Goal: Task Accomplishment & Management: Use online tool/utility

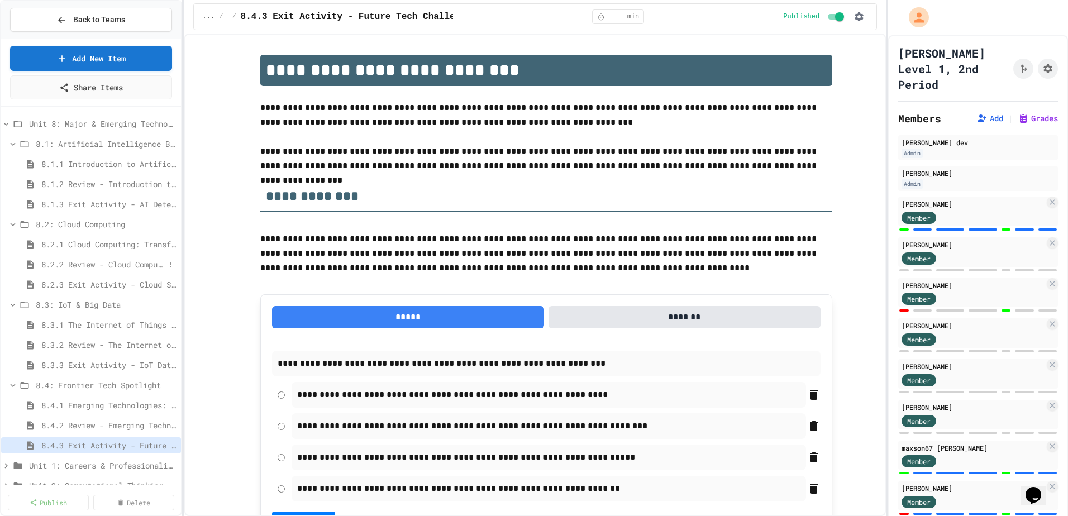
scroll to position [674, 0]
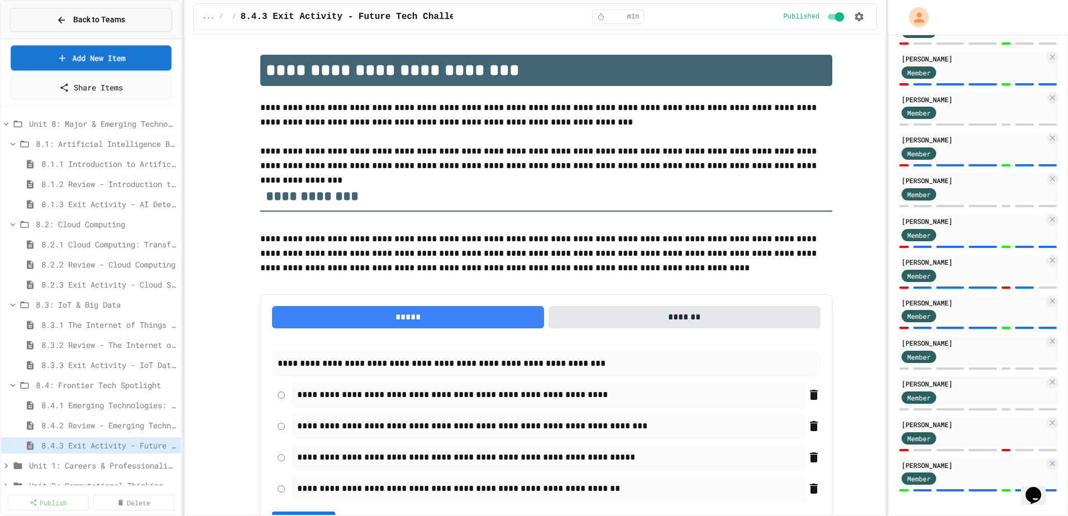
click at [132, 31] on button "Back to Teams" at bounding box center [91, 20] width 162 height 24
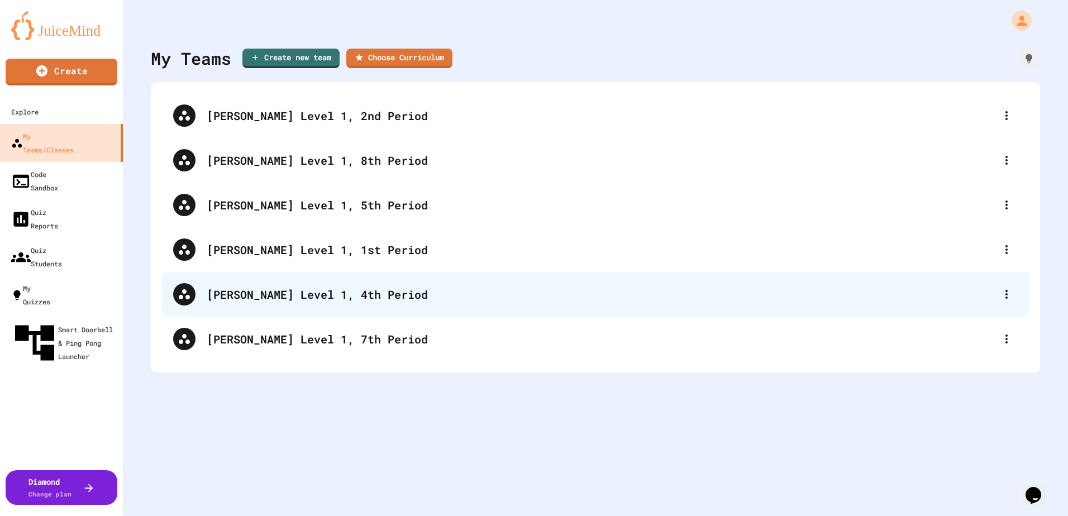
click at [347, 292] on div "[PERSON_NAME] Level 1, 4th Period" at bounding box center [601, 294] width 789 height 17
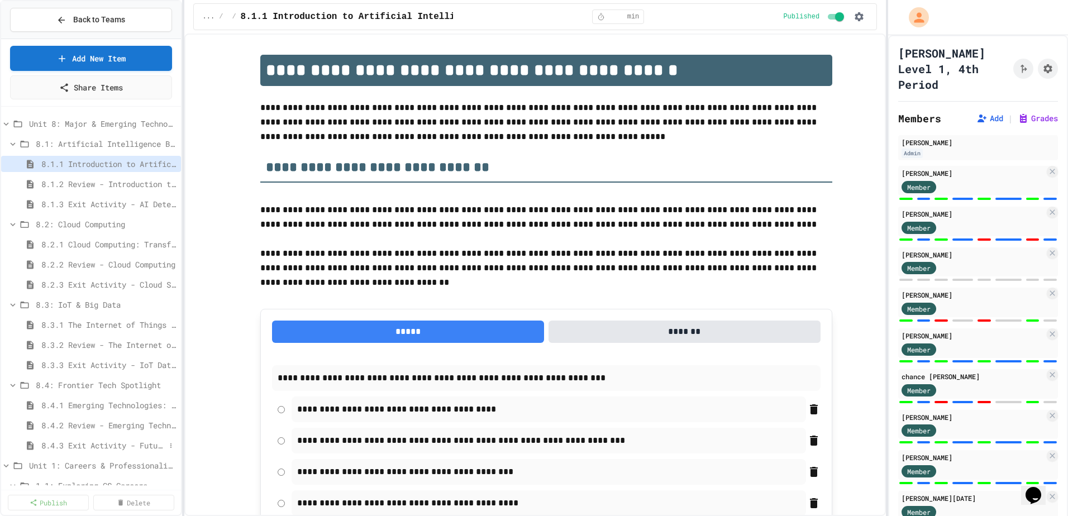
click at [104, 446] on span "8.4.3 Exit Activity - Future Tech Challenge" at bounding box center [103, 446] width 124 height 12
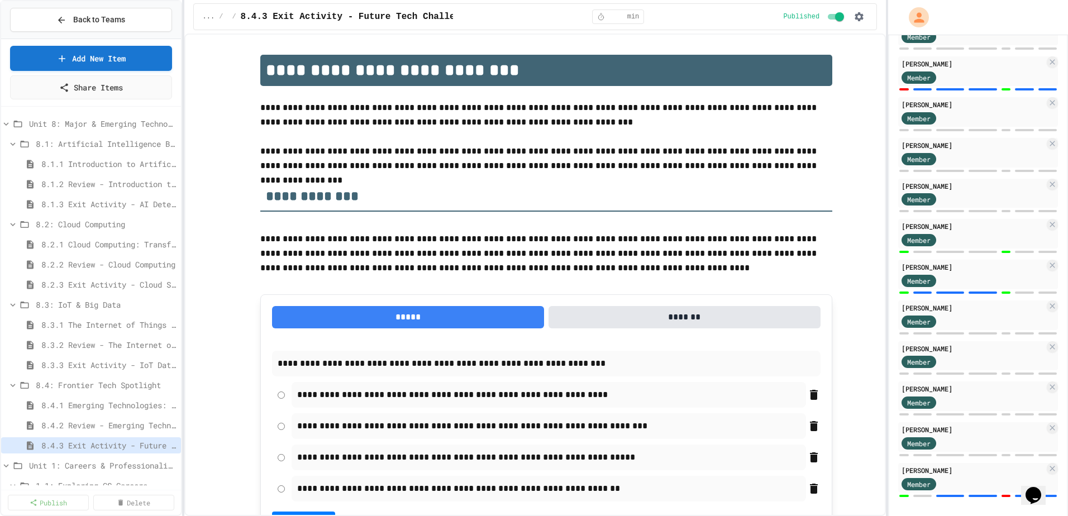
scroll to position [928, 0]
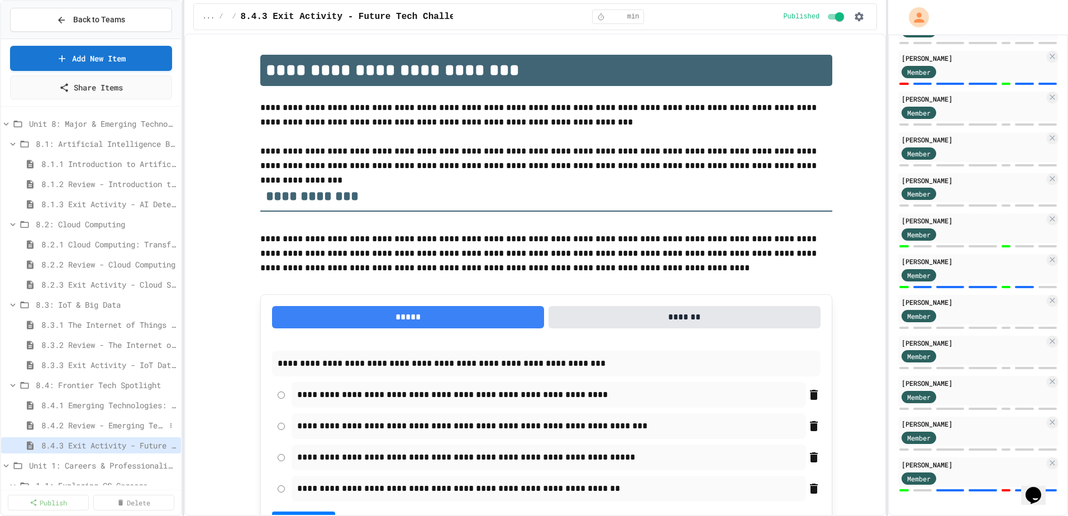
click at [99, 420] on span "8.4.2 Review - Emerging Technologies: Shaping Our Digital Future" at bounding box center [103, 425] width 124 height 12
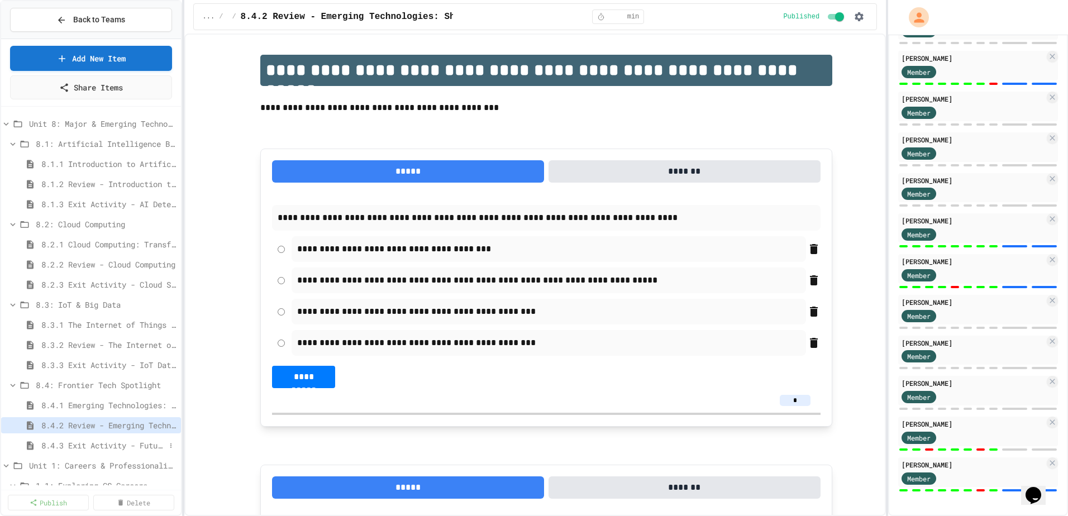
click at [77, 450] on span "8.4.3 Exit Activity - Future Tech Challenge" at bounding box center [103, 446] width 124 height 12
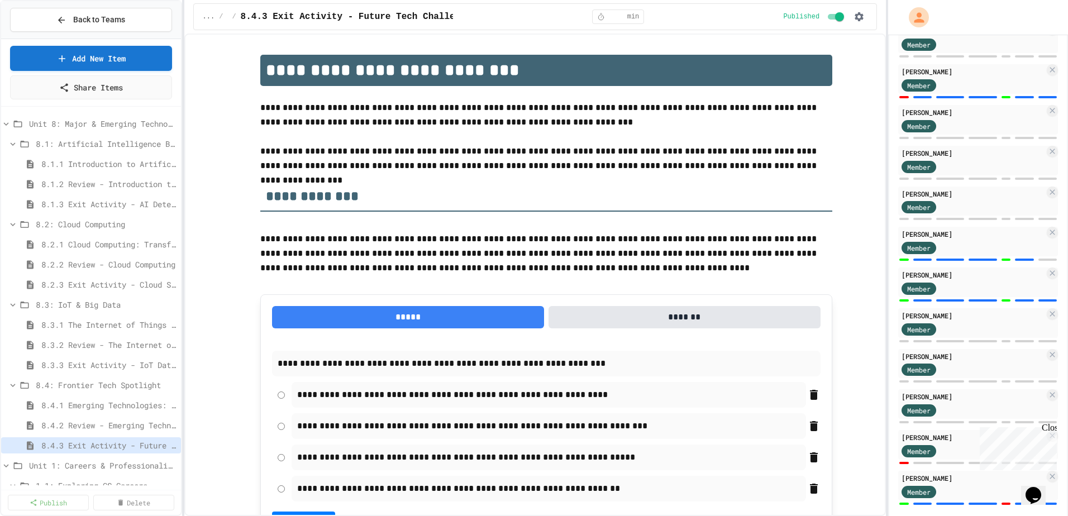
scroll to position [928, 0]
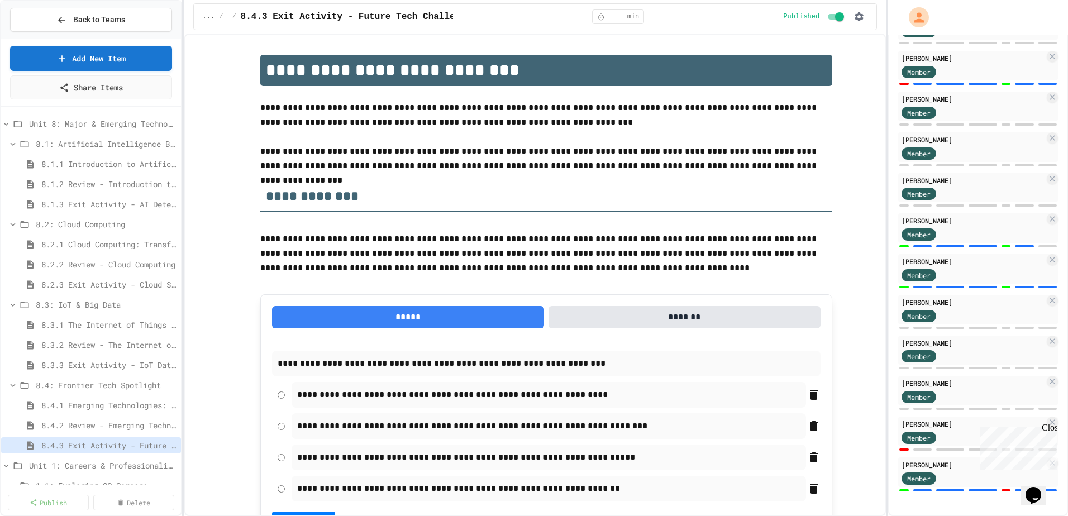
click at [1051, 429] on div "Close" at bounding box center [1049, 430] width 14 height 14
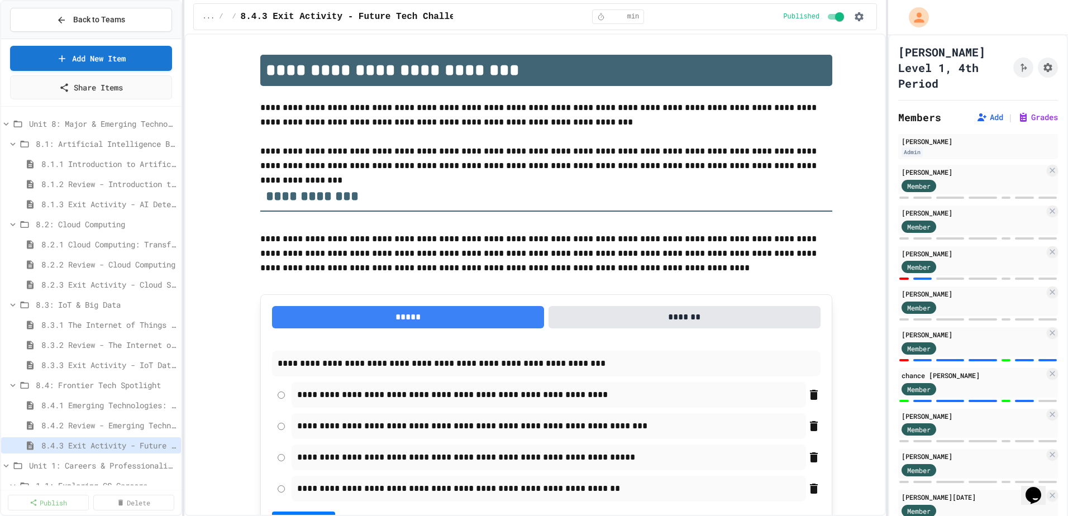
scroll to position [0, 0]
click at [89, 407] on span "8.4.1 Emerging Technologies: Shaping Our Digital Future" at bounding box center [103, 405] width 124 height 12
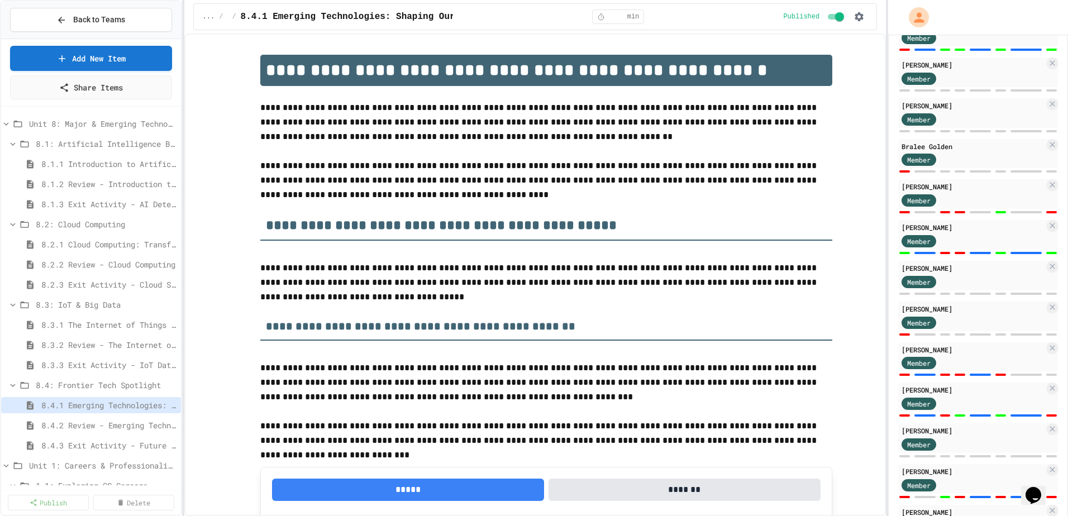
scroll to position [593, 0]
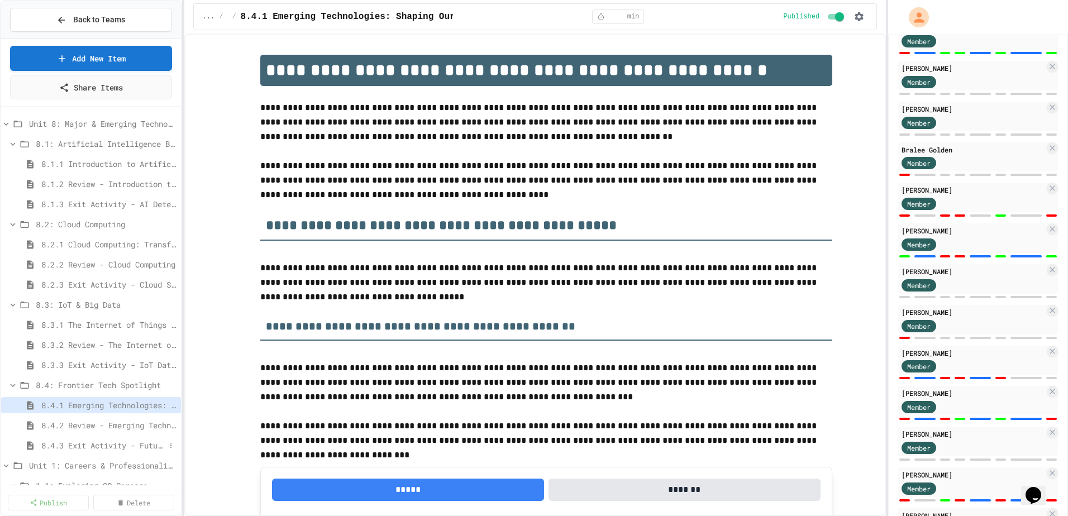
click at [99, 446] on span "8.4.3 Exit Activity - Future Tech Challenge" at bounding box center [103, 446] width 124 height 12
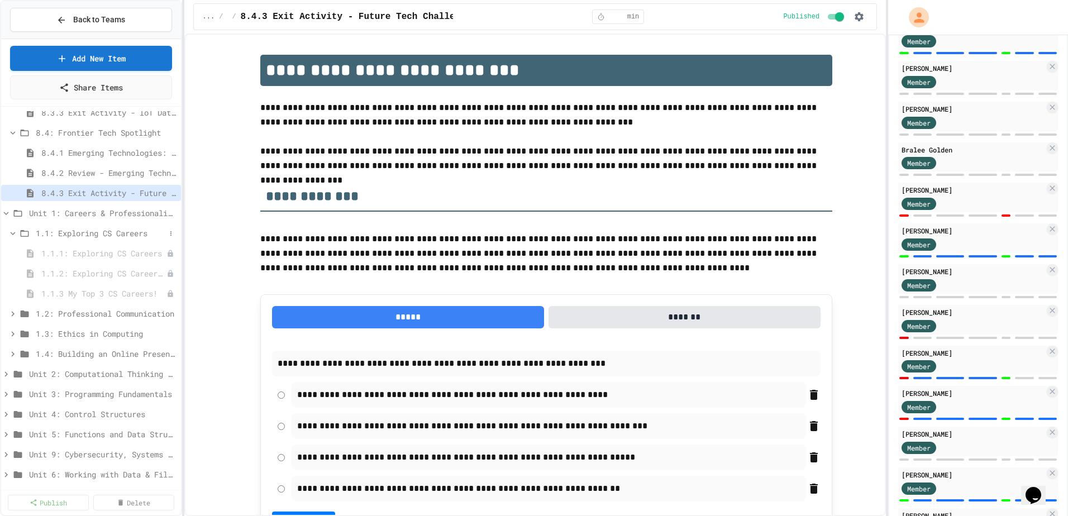
scroll to position [278, 0]
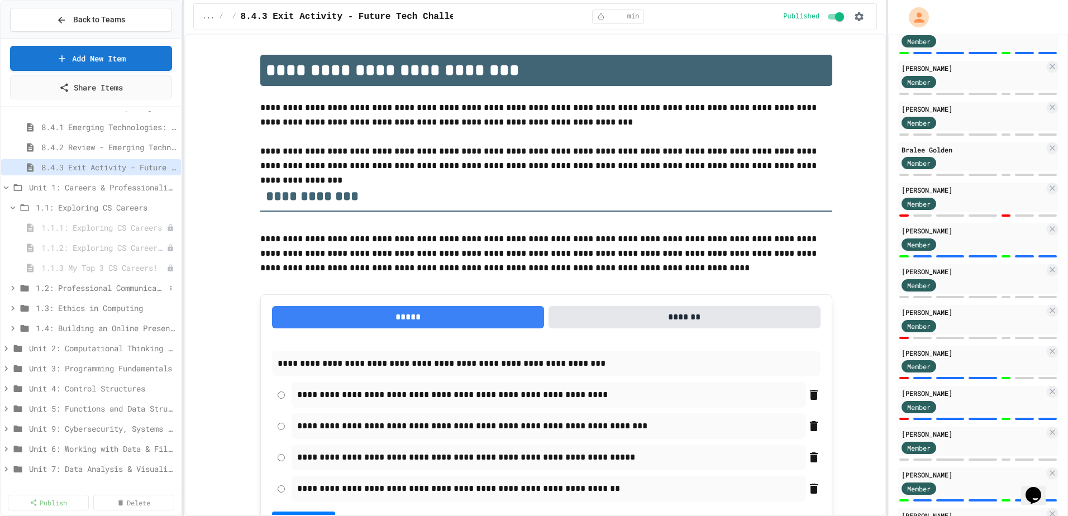
click at [90, 287] on span "1.2: Professional Communication" at bounding box center [101, 288] width 130 height 12
click at [99, 309] on span "1.2.1 Professional Communication" at bounding box center [98, 308] width 114 height 12
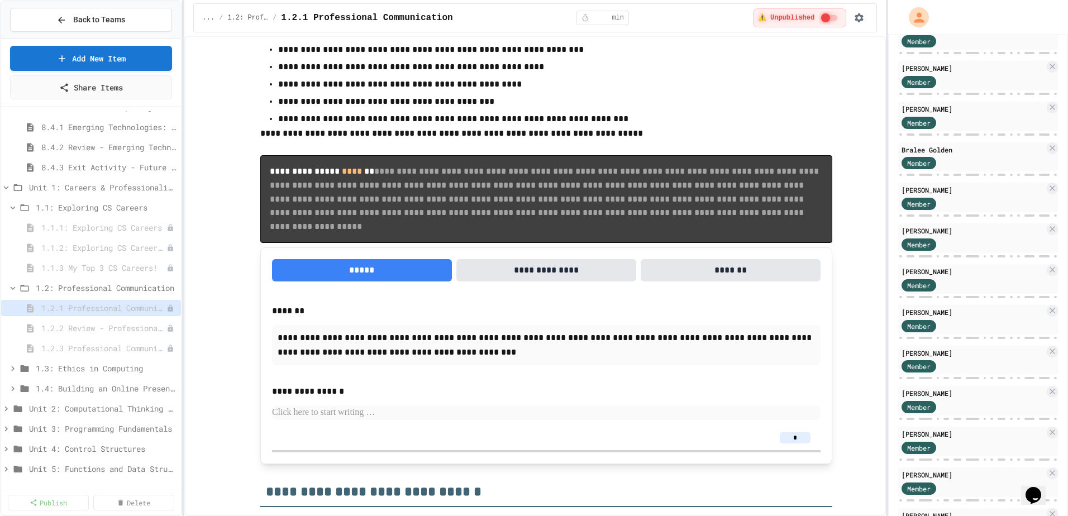
scroll to position [2793, 0]
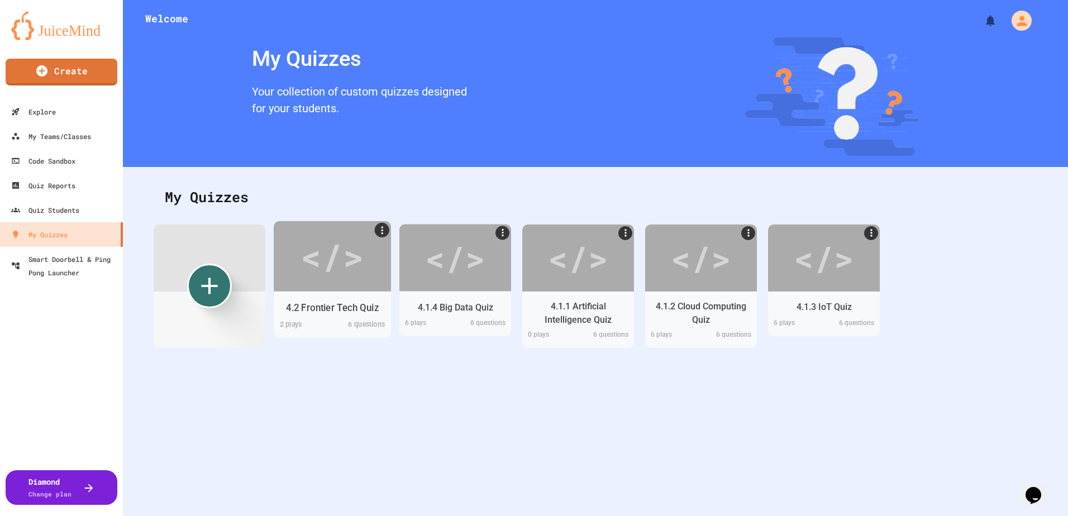
click at [314, 276] on div "</>" at bounding box center [332, 256] width 63 height 53
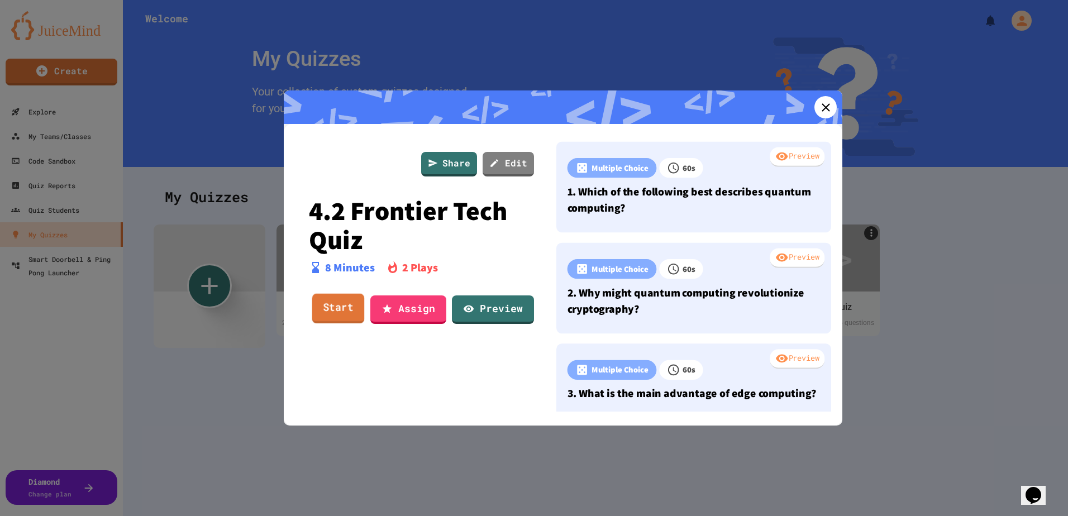
click at [345, 303] on link "Start" at bounding box center [338, 309] width 53 height 30
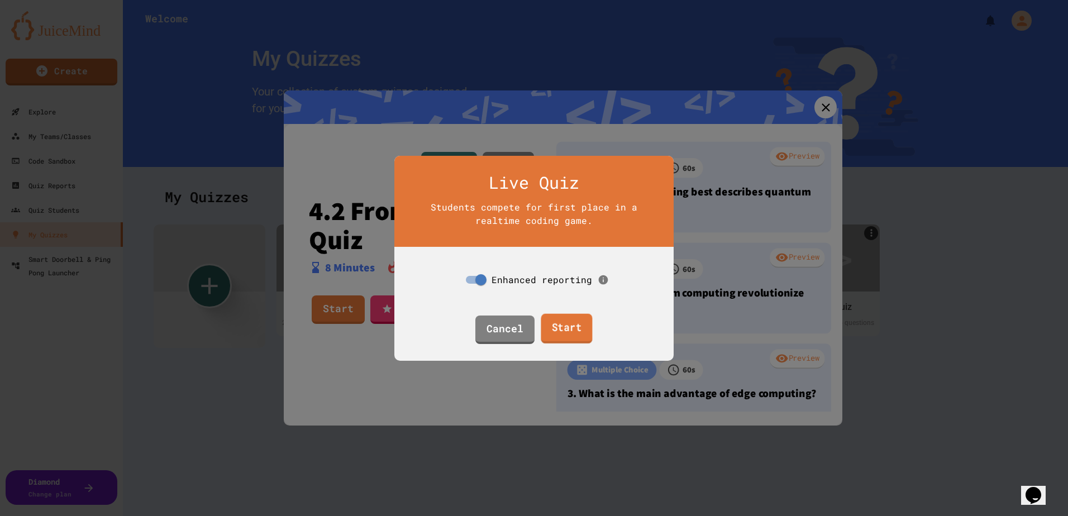
click at [577, 328] on link "Start" at bounding box center [566, 328] width 51 height 30
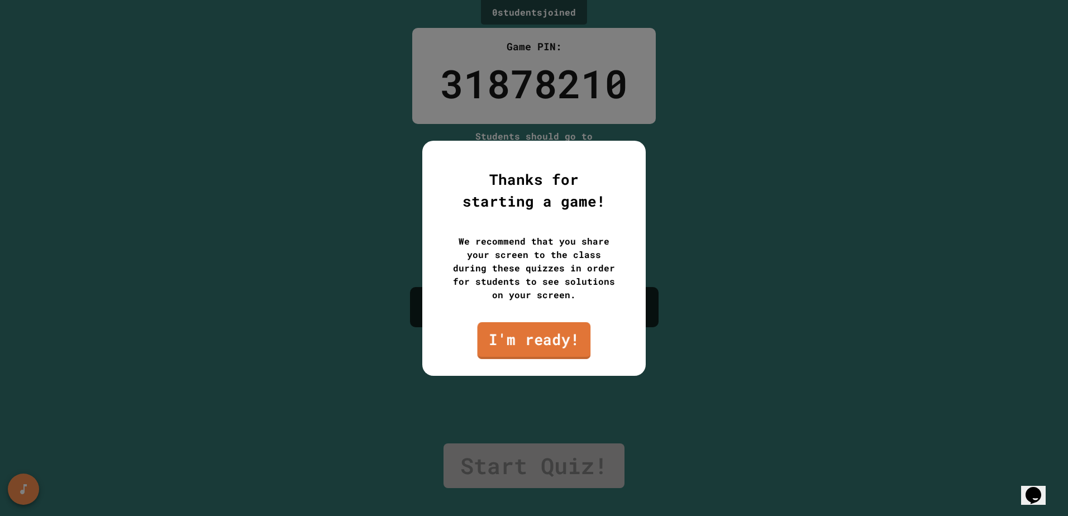
click at [541, 333] on link "I'm ready!" at bounding box center [534, 340] width 113 height 37
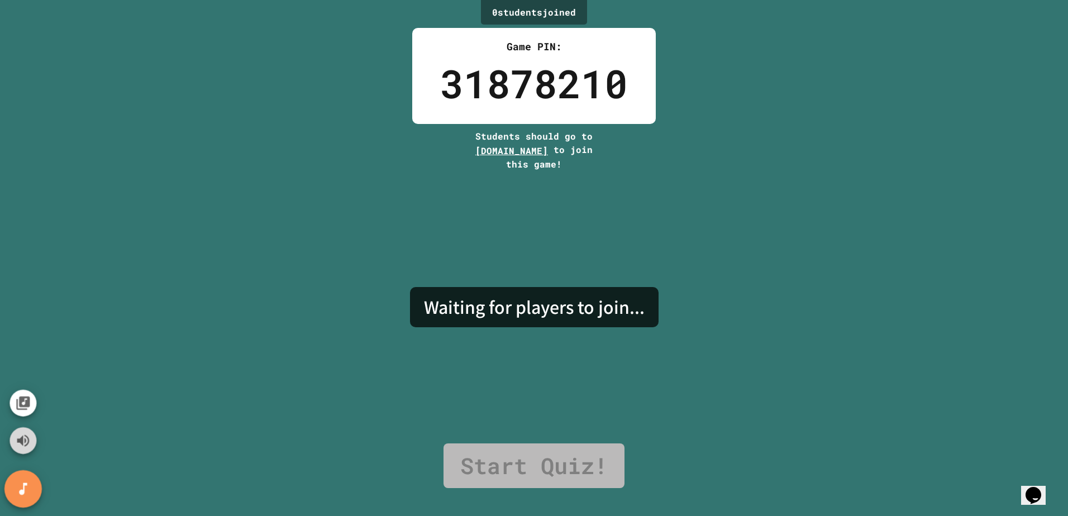
click at [23, 442] on icon "Mute music" at bounding box center [23, 441] width 12 height 12
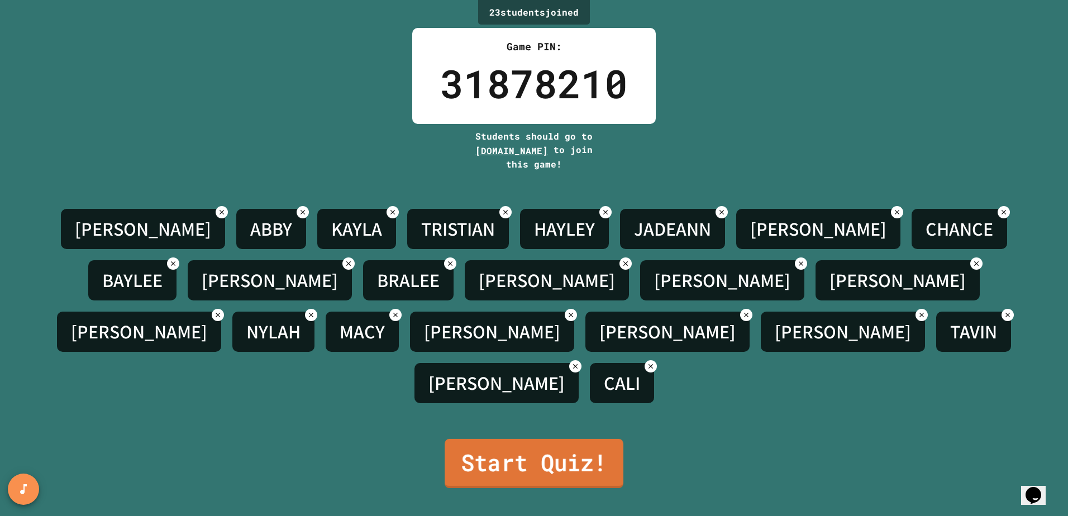
click at [601, 449] on link "Start Quiz!" at bounding box center [534, 463] width 179 height 49
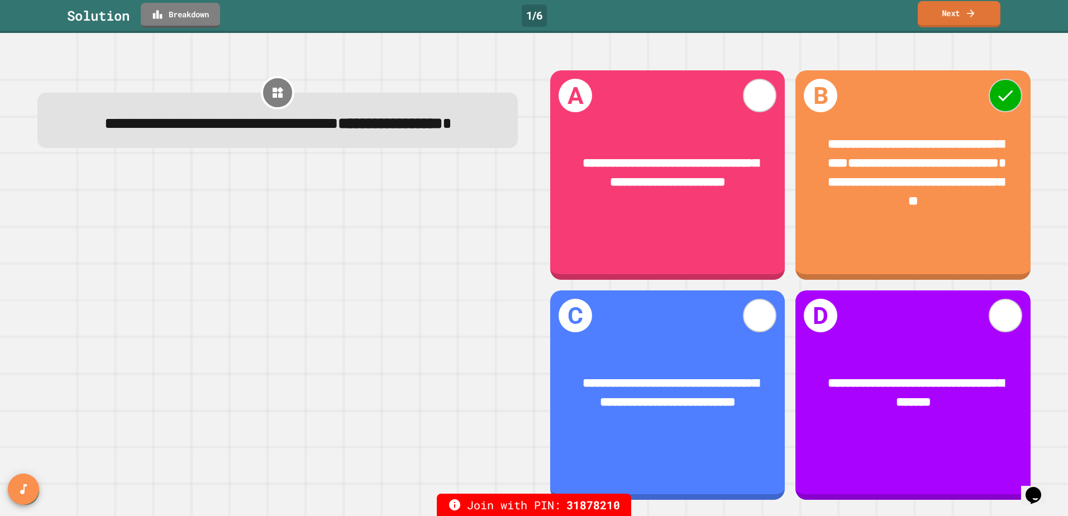
click at [970, 21] on link "Next" at bounding box center [959, 14] width 83 height 26
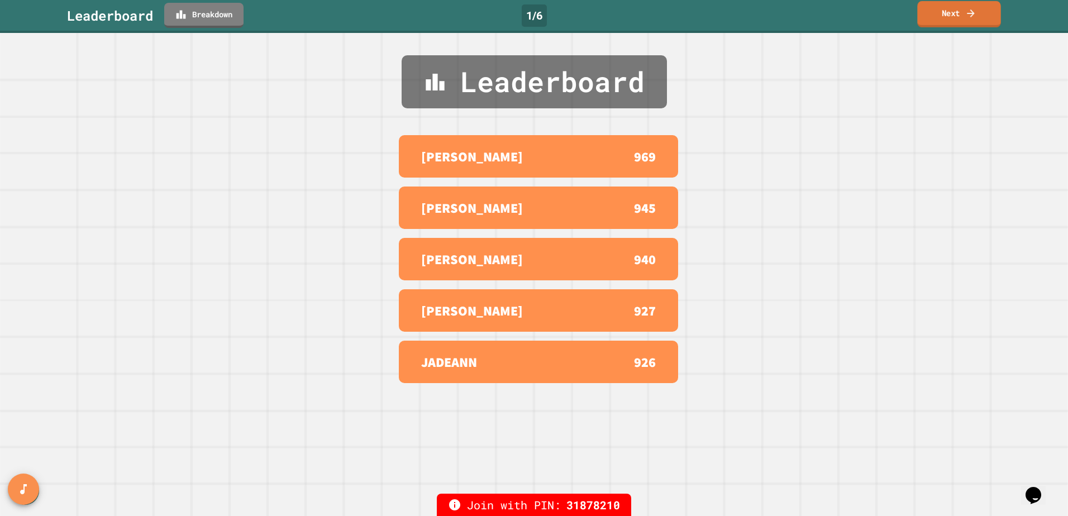
click at [941, 17] on link "Next" at bounding box center [958, 14] width 83 height 26
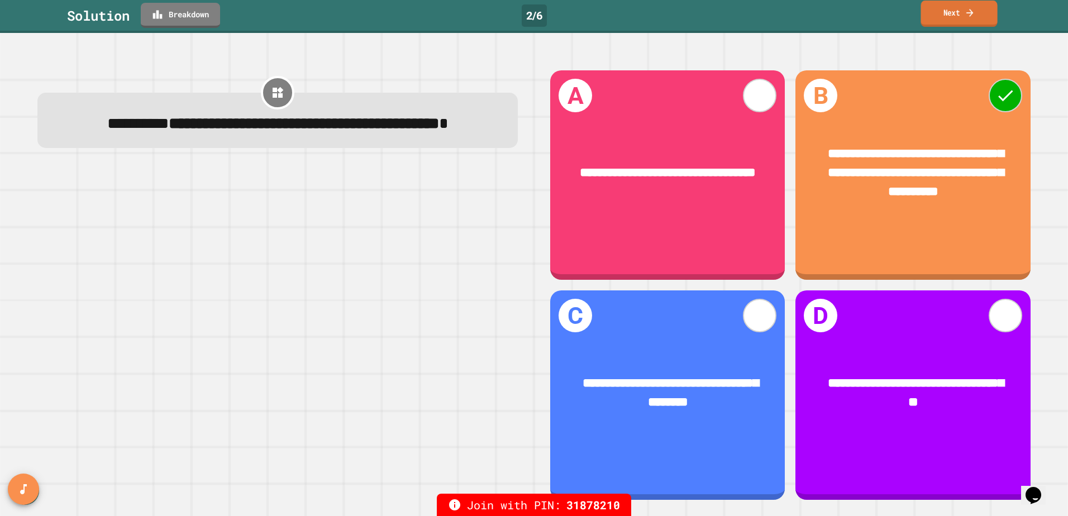
click at [966, 21] on link "Next" at bounding box center [959, 14] width 77 height 26
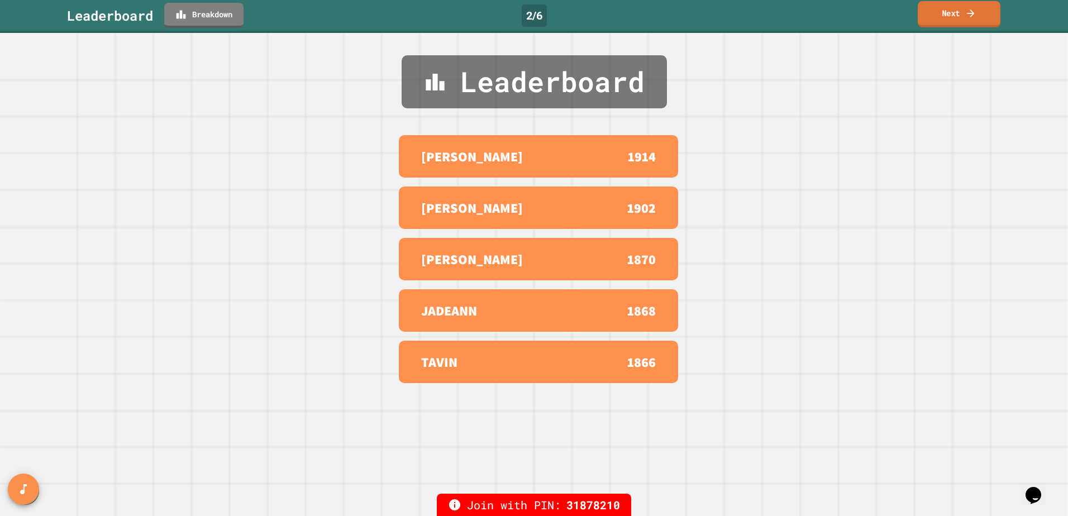
click at [966, 21] on link "Next" at bounding box center [959, 14] width 83 height 26
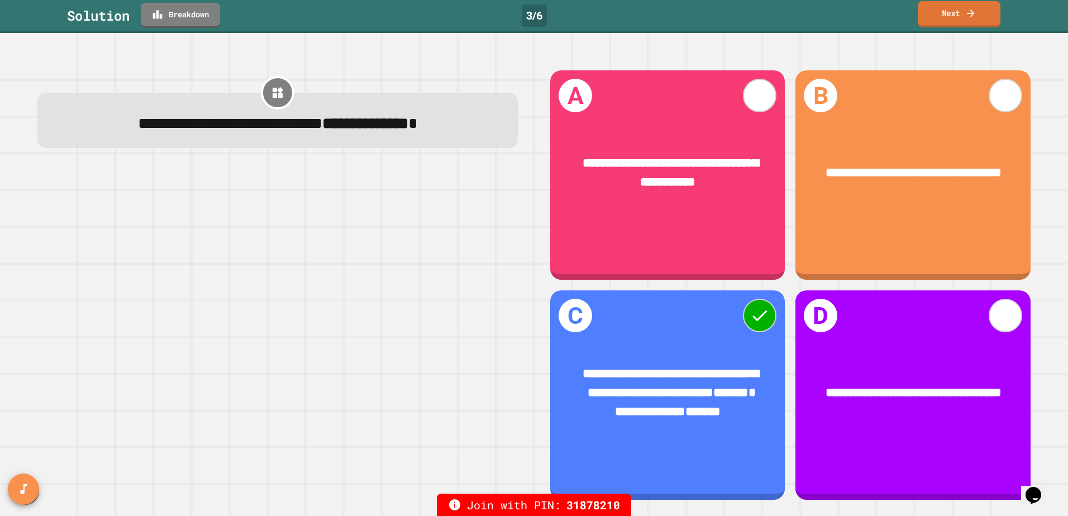
click at [964, 20] on link "Next" at bounding box center [959, 14] width 83 height 26
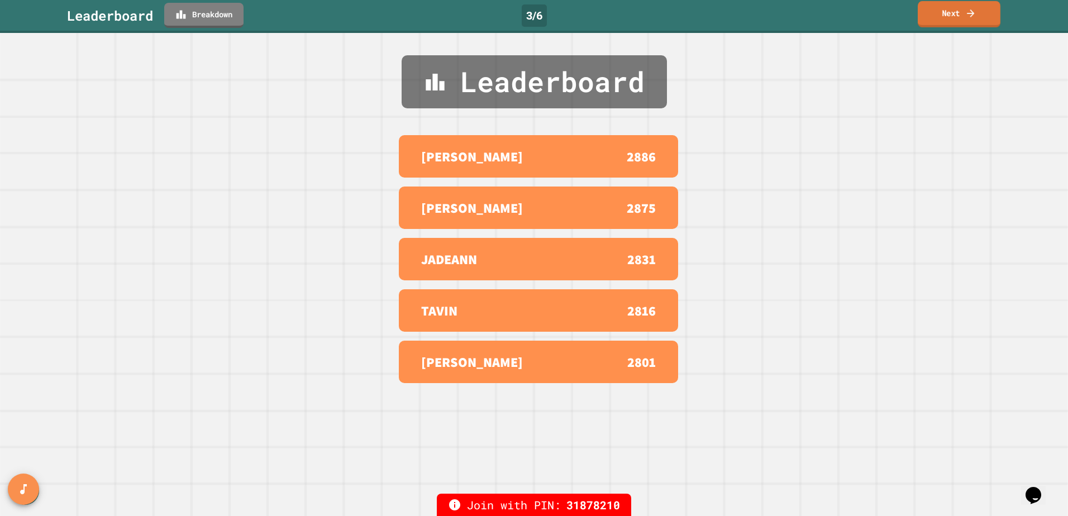
click at [967, 23] on link "Next" at bounding box center [959, 14] width 83 height 26
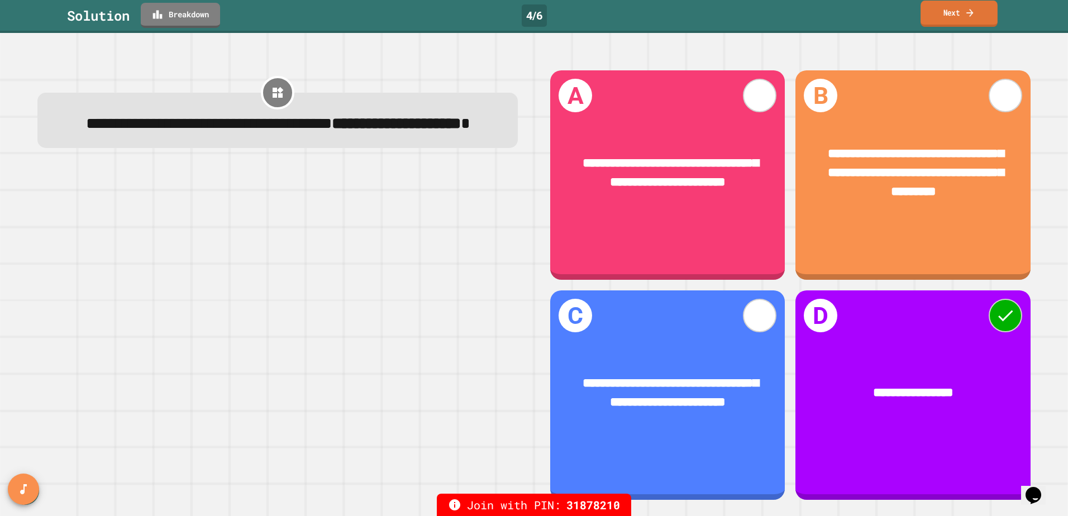
click at [966, 12] on icon at bounding box center [970, 13] width 10 height 12
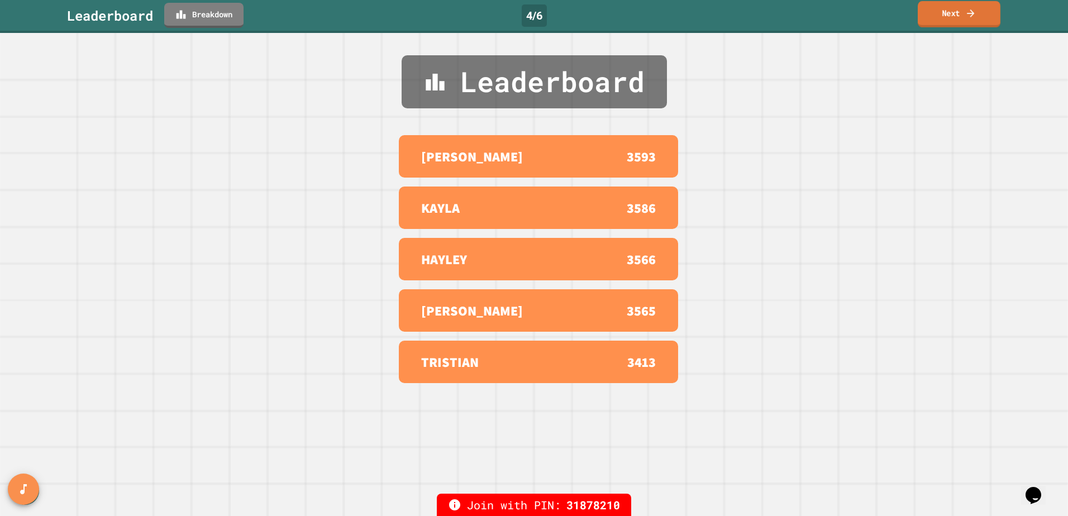
click at [964, 15] on link "Next" at bounding box center [959, 14] width 83 height 26
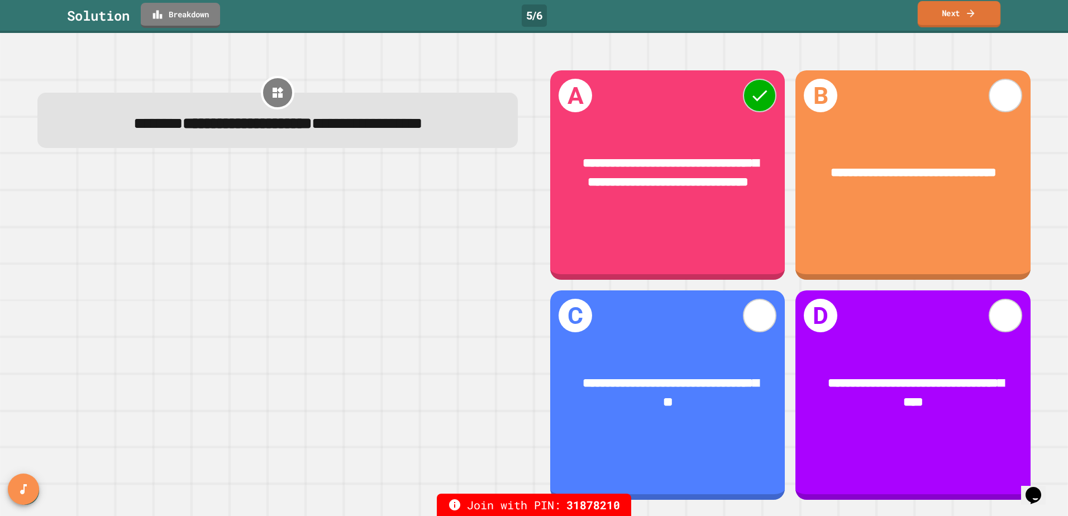
click at [964, 21] on link "Next" at bounding box center [959, 14] width 83 height 26
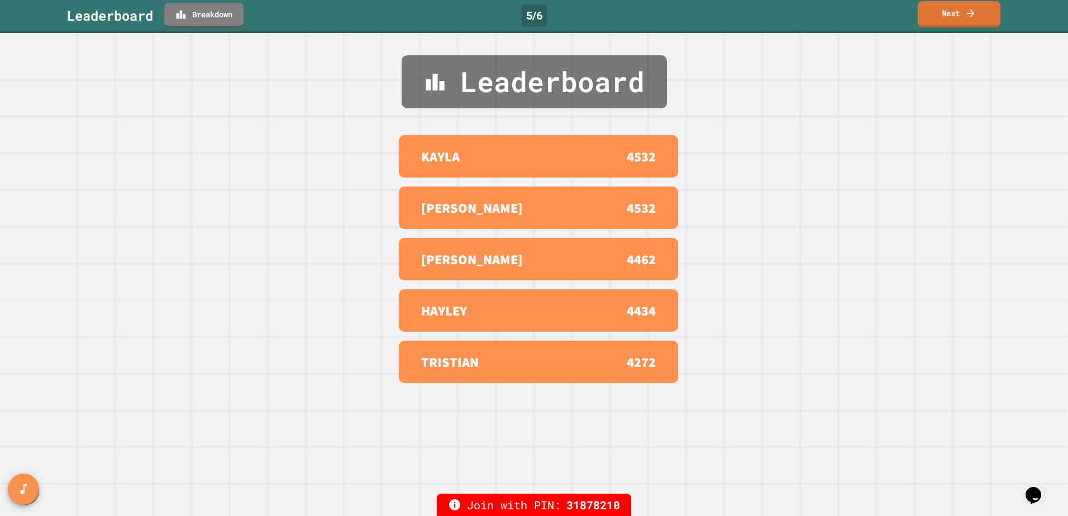
click at [975, 20] on link "Next" at bounding box center [959, 14] width 83 height 26
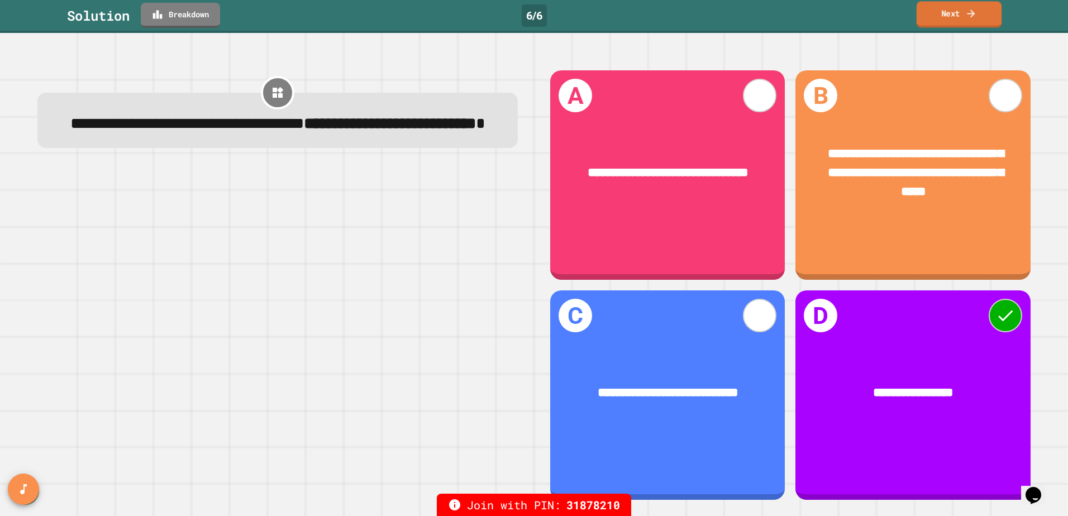
click at [934, 14] on link "Next" at bounding box center [959, 14] width 85 height 26
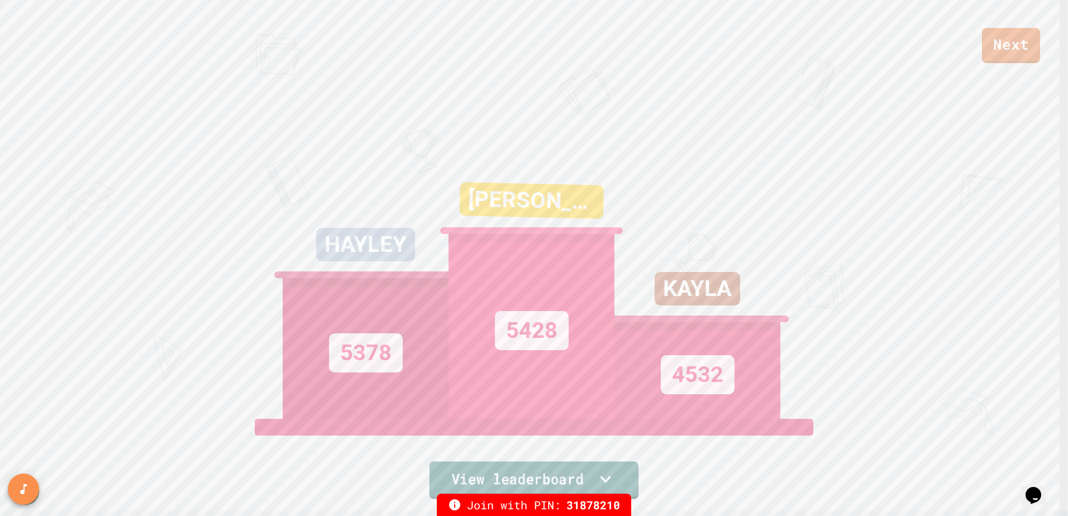
click at [585, 473] on link "View leaderboard" at bounding box center [534, 479] width 209 height 37
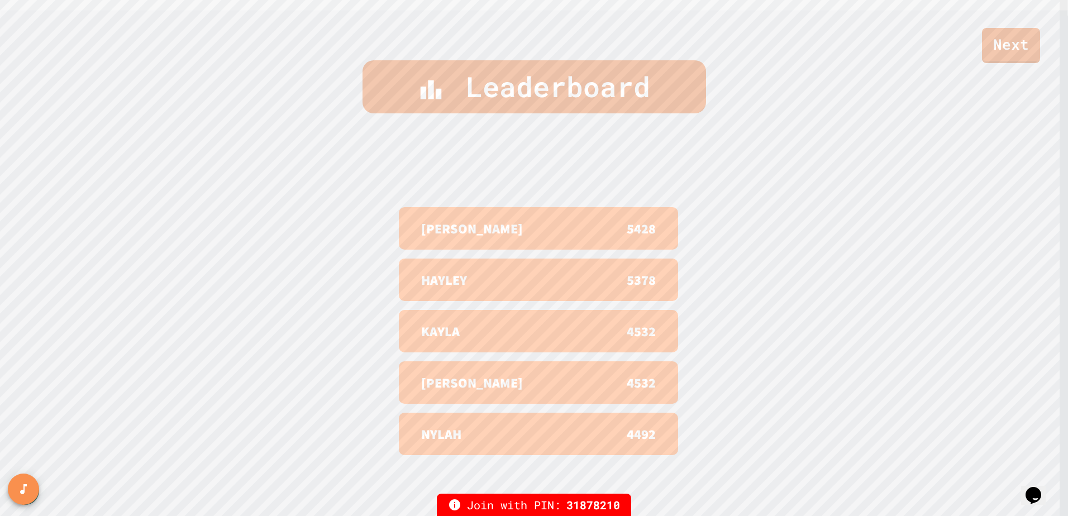
scroll to position [512, 0]
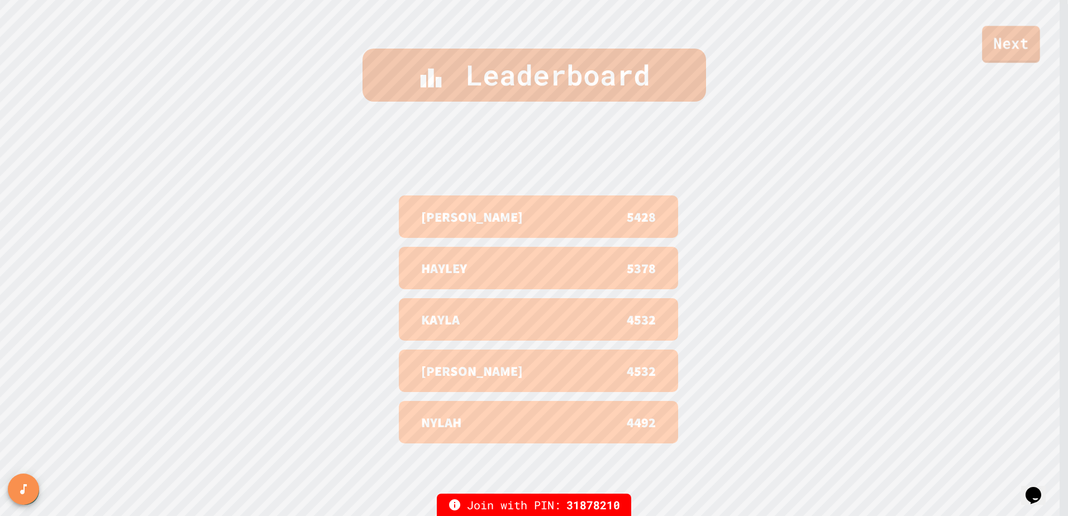
click at [1014, 48] on link "Next" at bounding box center [1011, 44] width 58 height 37
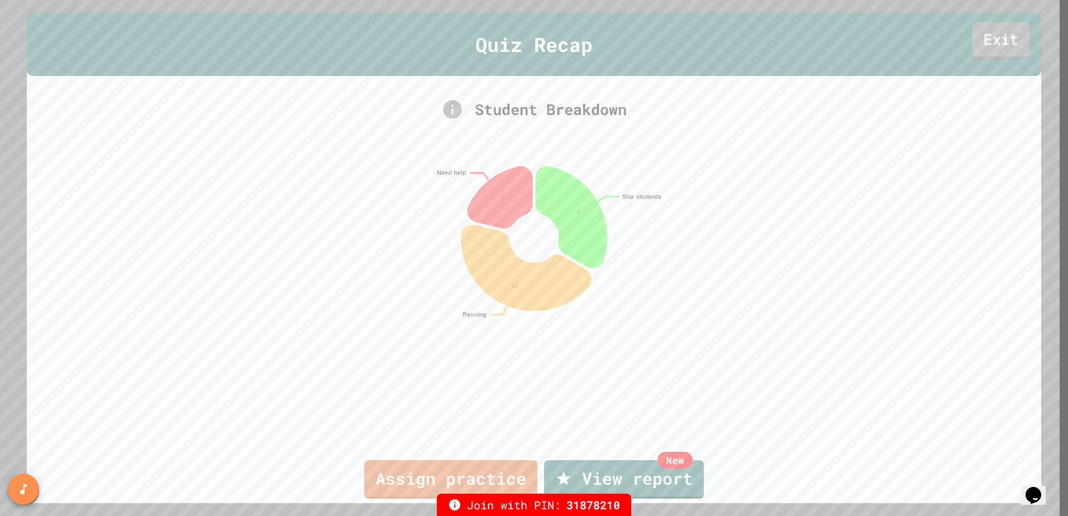
click at [994, 47] on link "Exit" at bounding box center [1001, 40] width 58 height 37
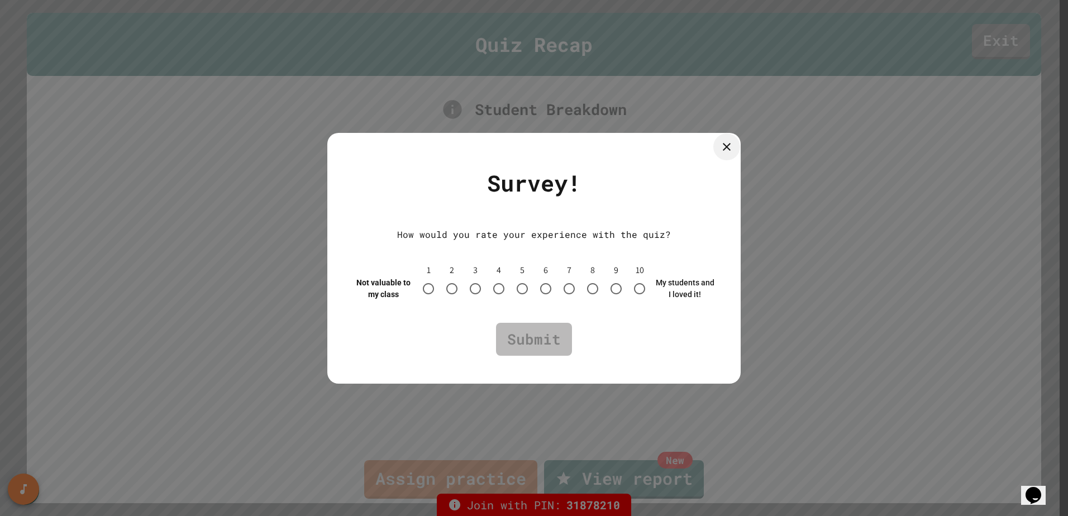
click at [731, 148] on icon at bounding box center [726, 146] width 13 height 13
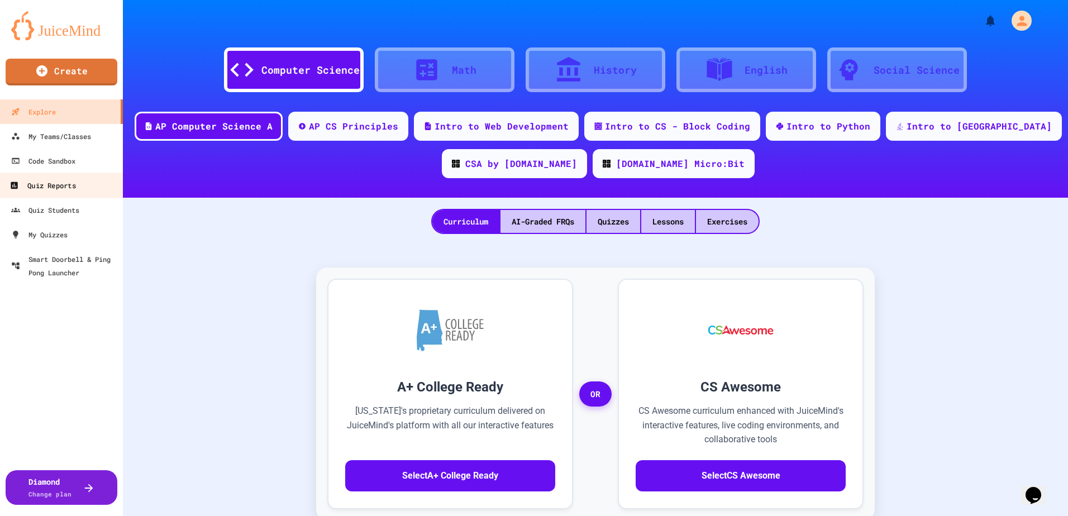
click at [63, 184] on div "Quiz Reports" at bounding box center [42, 186] width 66 height 14
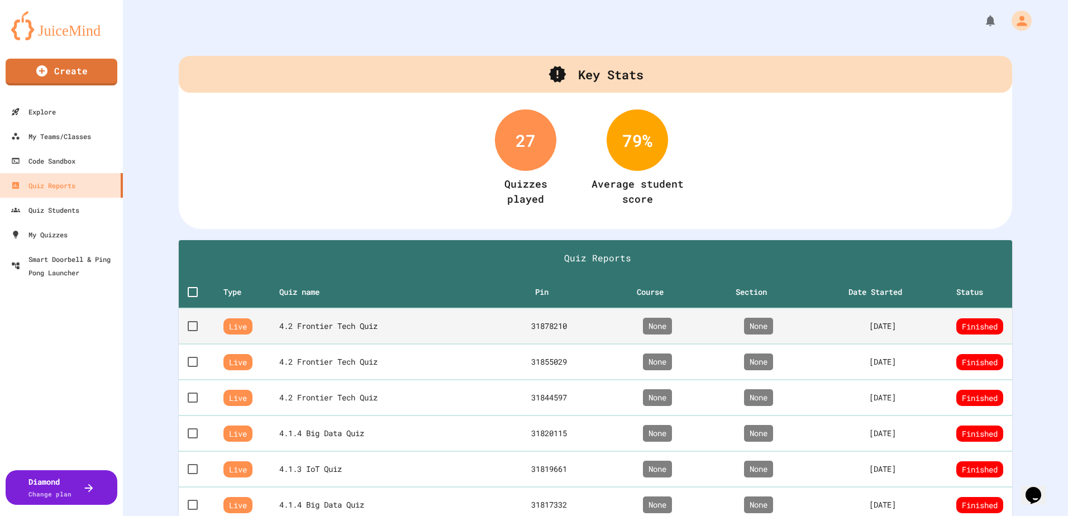
click at [381, 336] on th "4.2 Frontier Tech Quiz" at bounding box center [385, 326] width 212 height 36
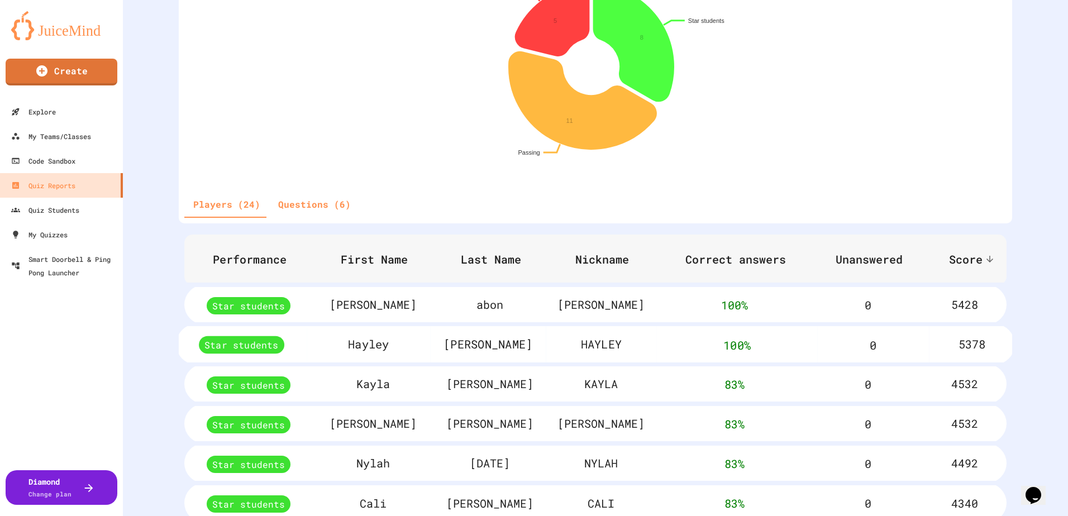
scroll to position [279, 0]
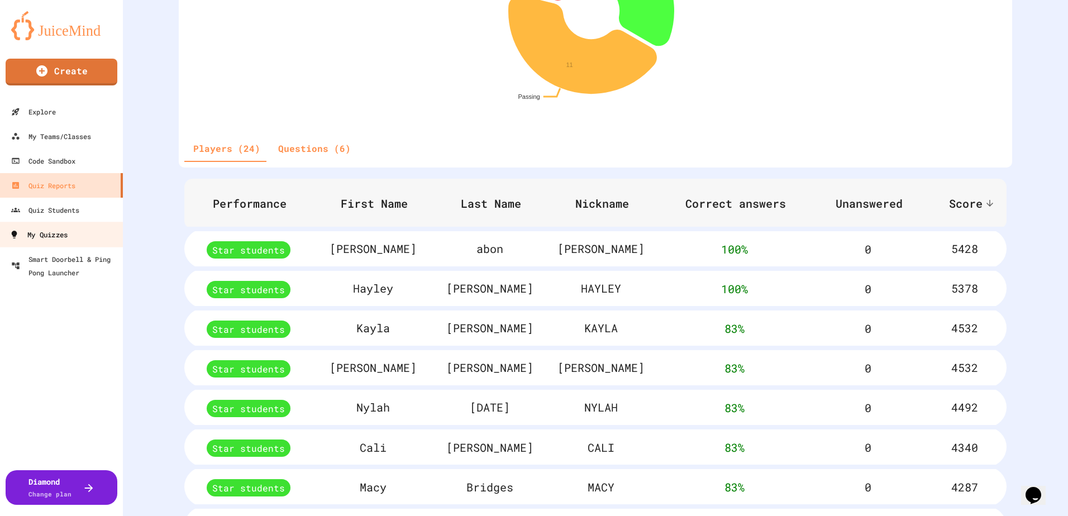
click at [75, 233] on link "My Quizzes" at bounding box center [61, 234] width 127 height 25
